Goal: Transaction & Acquisition: Purchase product/service

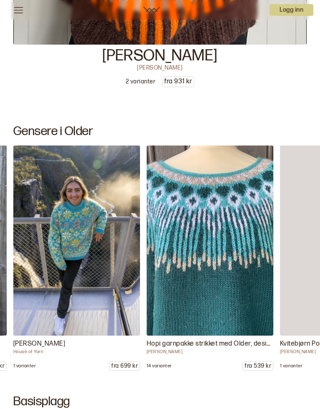
scroll to position [0, 800]
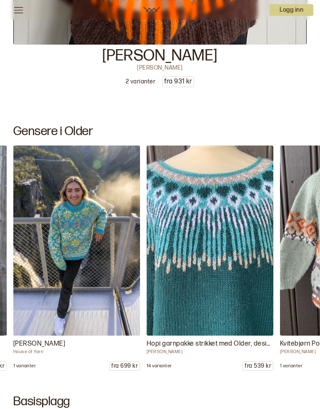
click at [224, 304] on img at bounding box center [210, 240] width 127 height 190
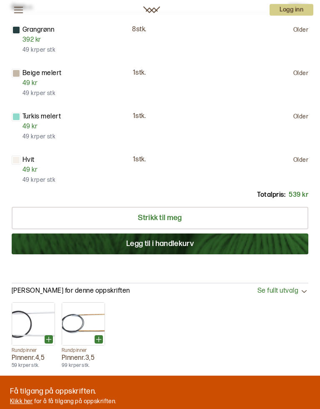
scroll to position [696, 0]
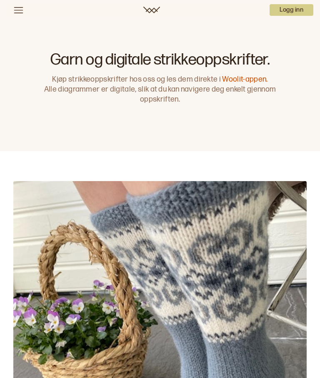
click at [20, 10] on icon at bounding box center [18, 10] width 10 height 10
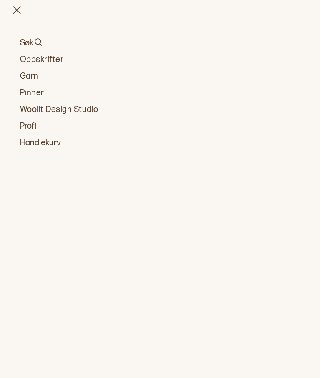
click at [33, 42] on button "Søk" at bounding box center [160, 43] width 280 height 12
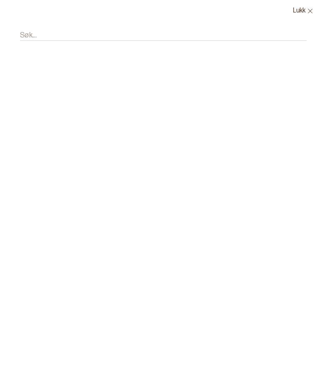
click at [98, 28] on div "Søk..." at bounding box center [160, 39] width 287 height 35
click at [68, 31] on input "Søk..." at bounding box center [163, 35] width 287 height 10
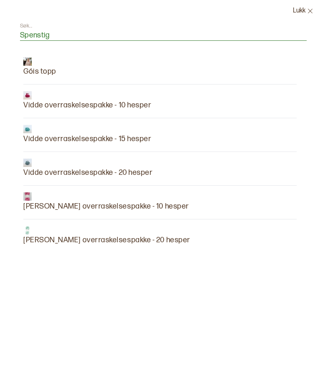
click at [90, 38] on input "Spenstig" at bounding box center [163, 35] width 287 height 10
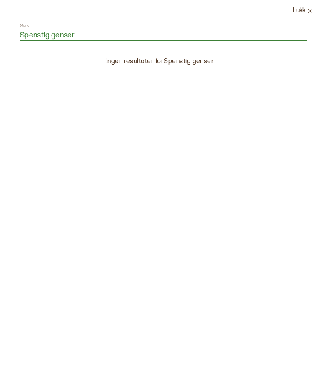
type input "Spenstig gense"
